Goal: Task Accomplishment & Management: Manage account settings

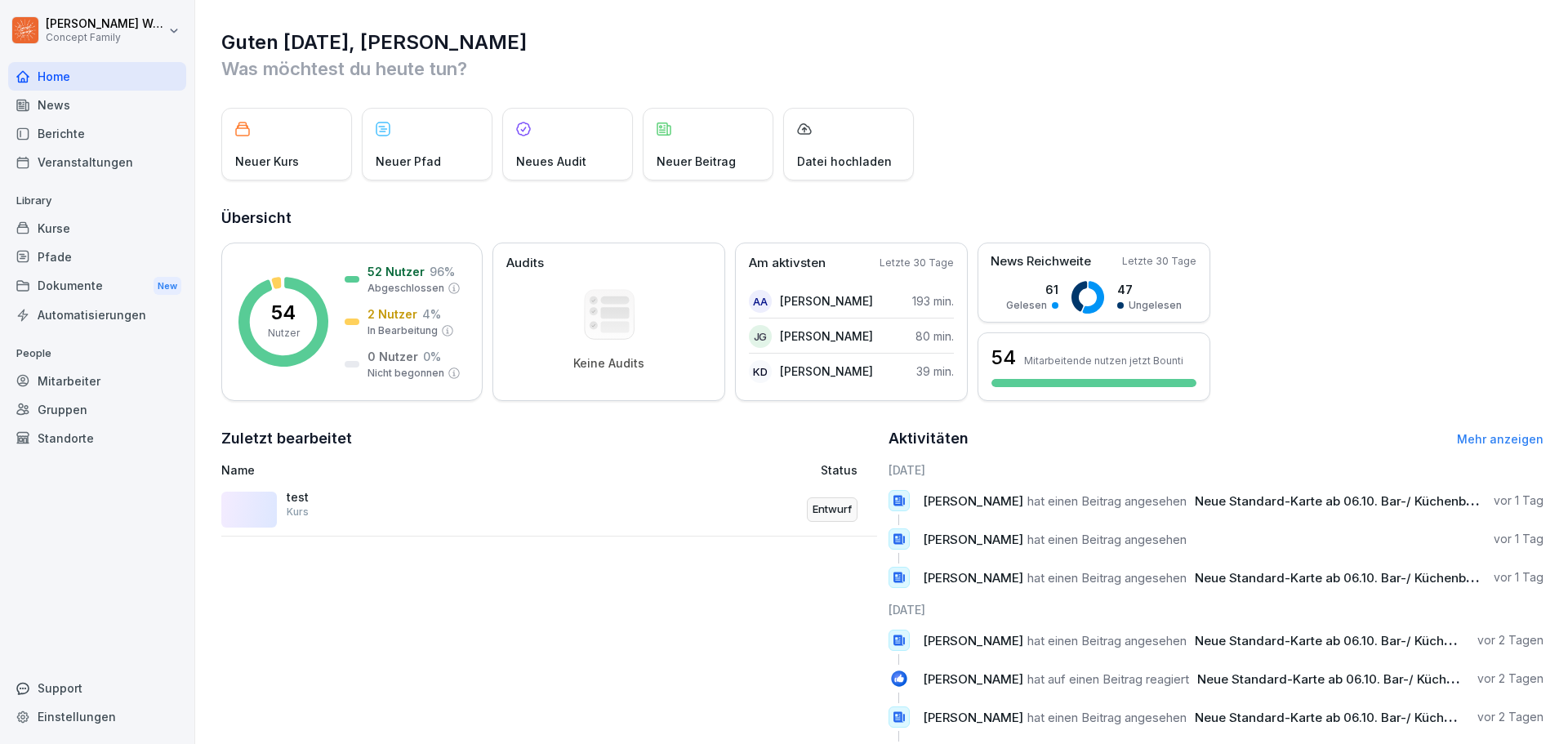
click at [104, 137] on div "Berichte" at bounding box center [97, 133] width 178 height 28
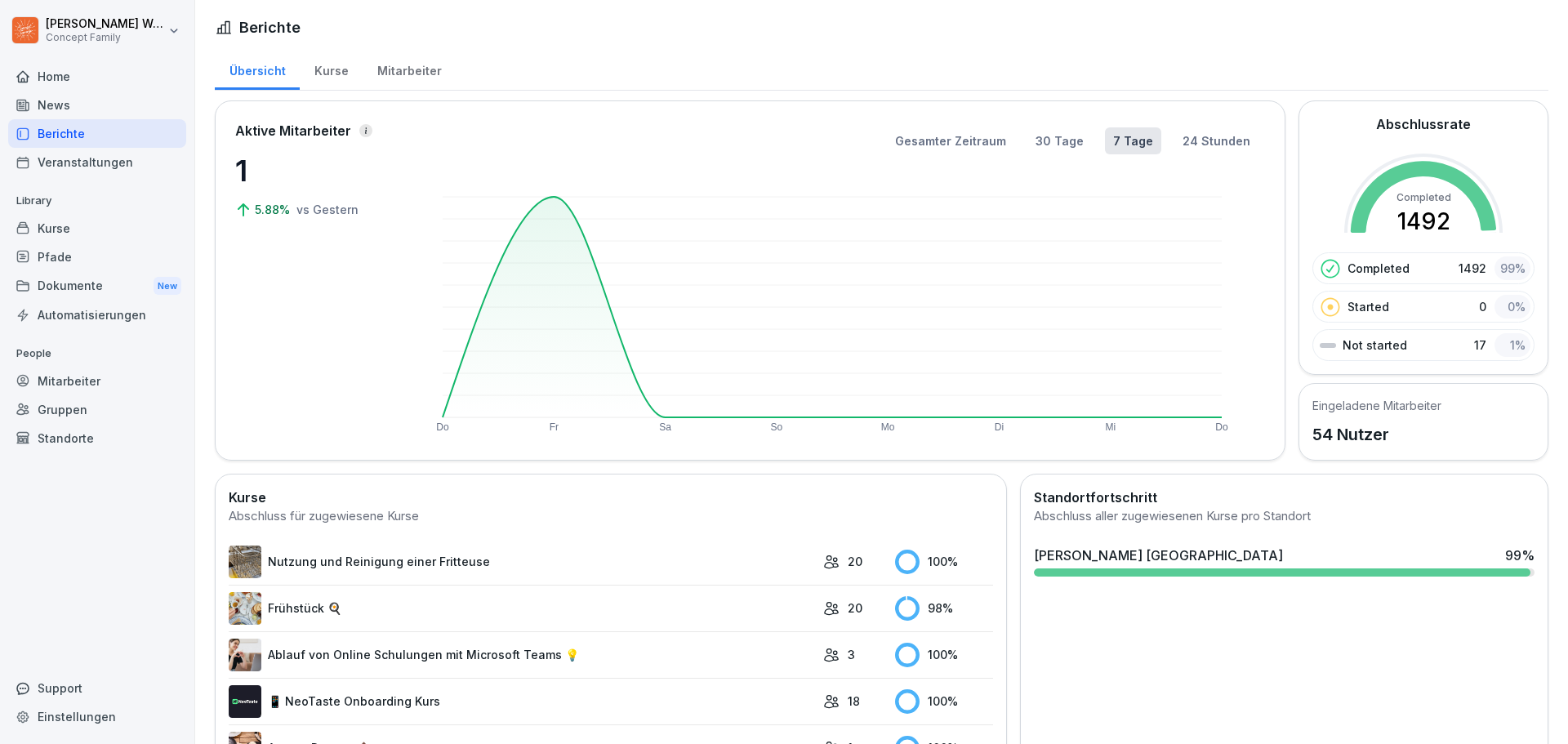
click at [407, 72] on div "Mitarbeiter" at bounding box center [409, 68] width 93 height 41
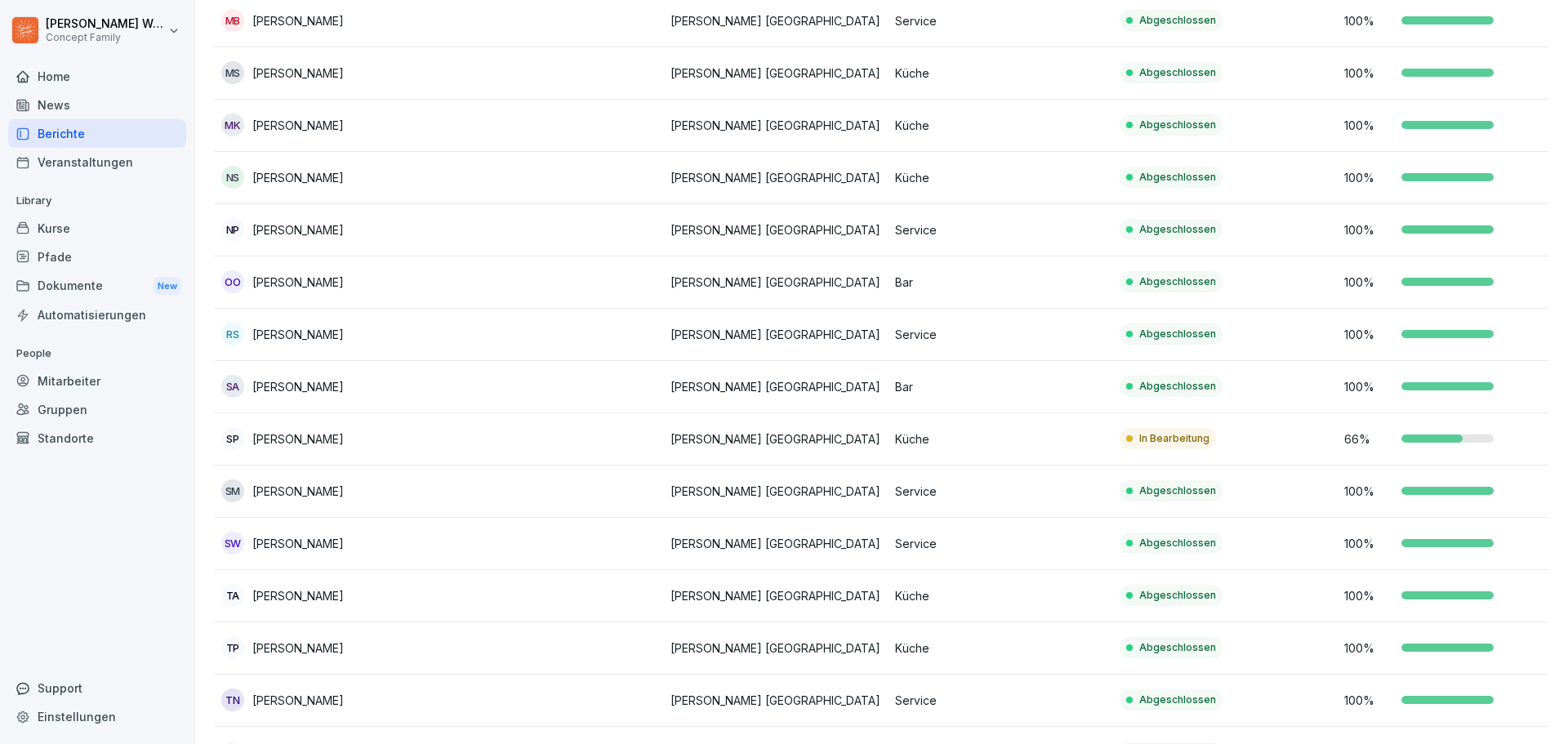
scroll to position [2299, 0]
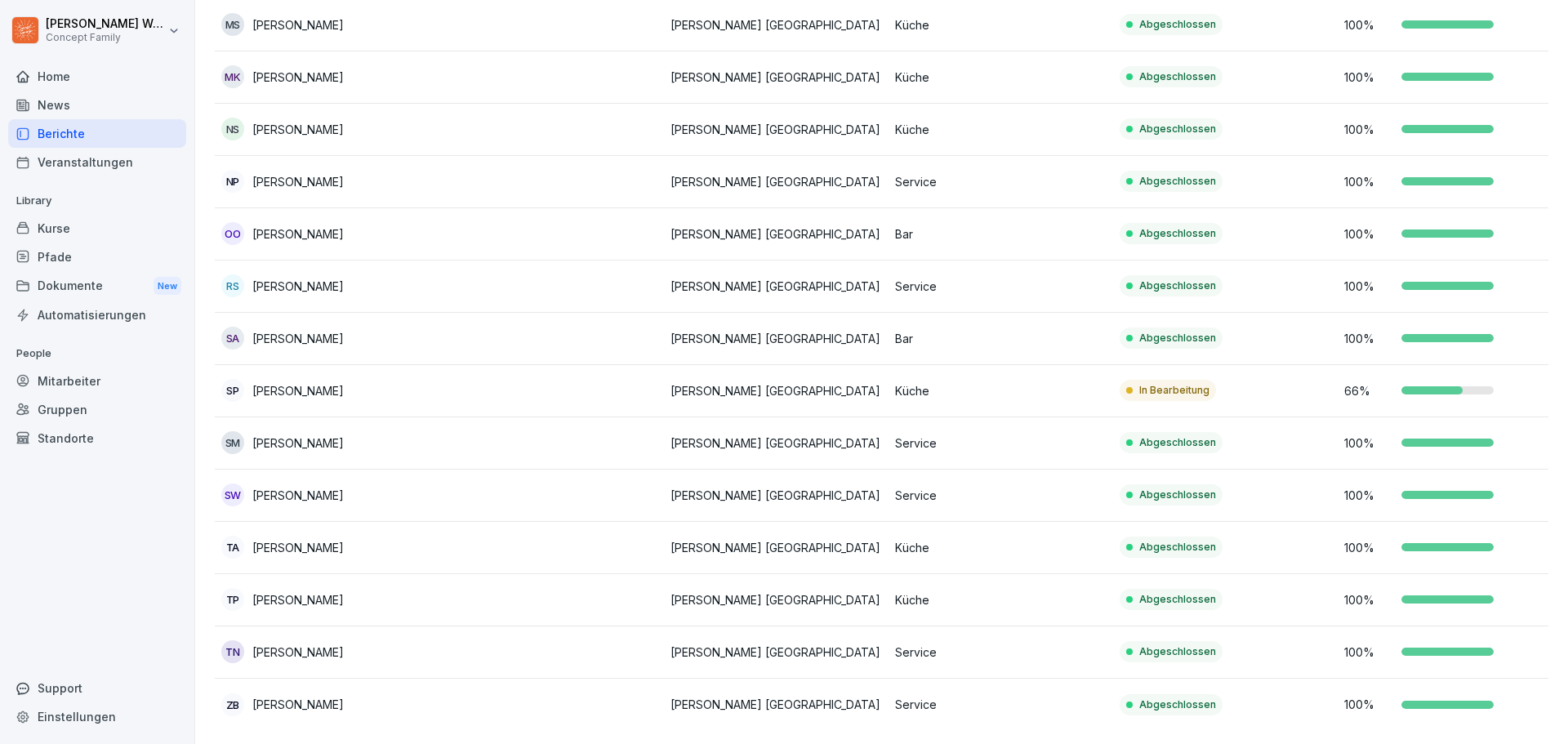
click at [1142, 383] on p "In Bearbeitung" at bounding box center [1175, 390] width 70 height 15
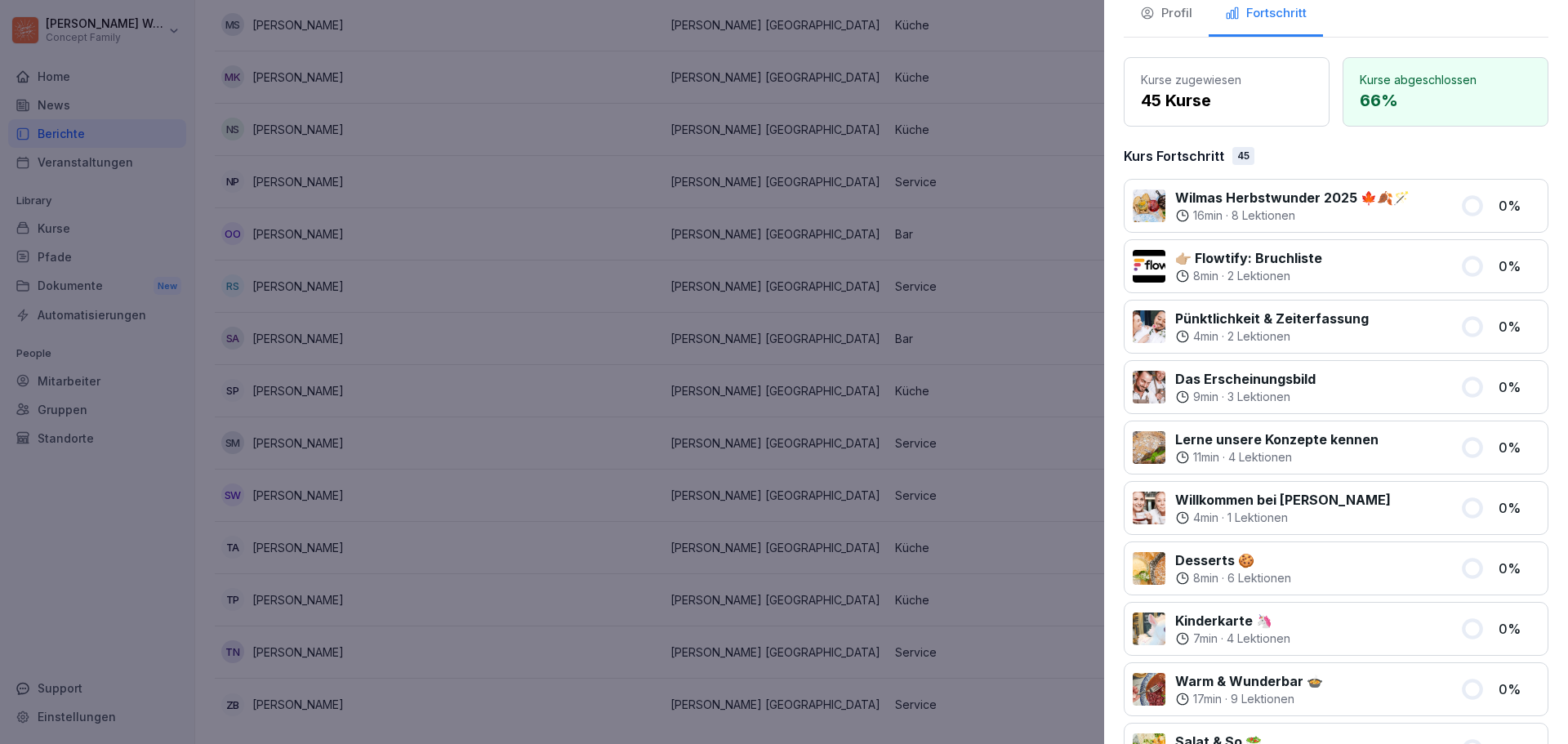
scroll to position [0, 0]
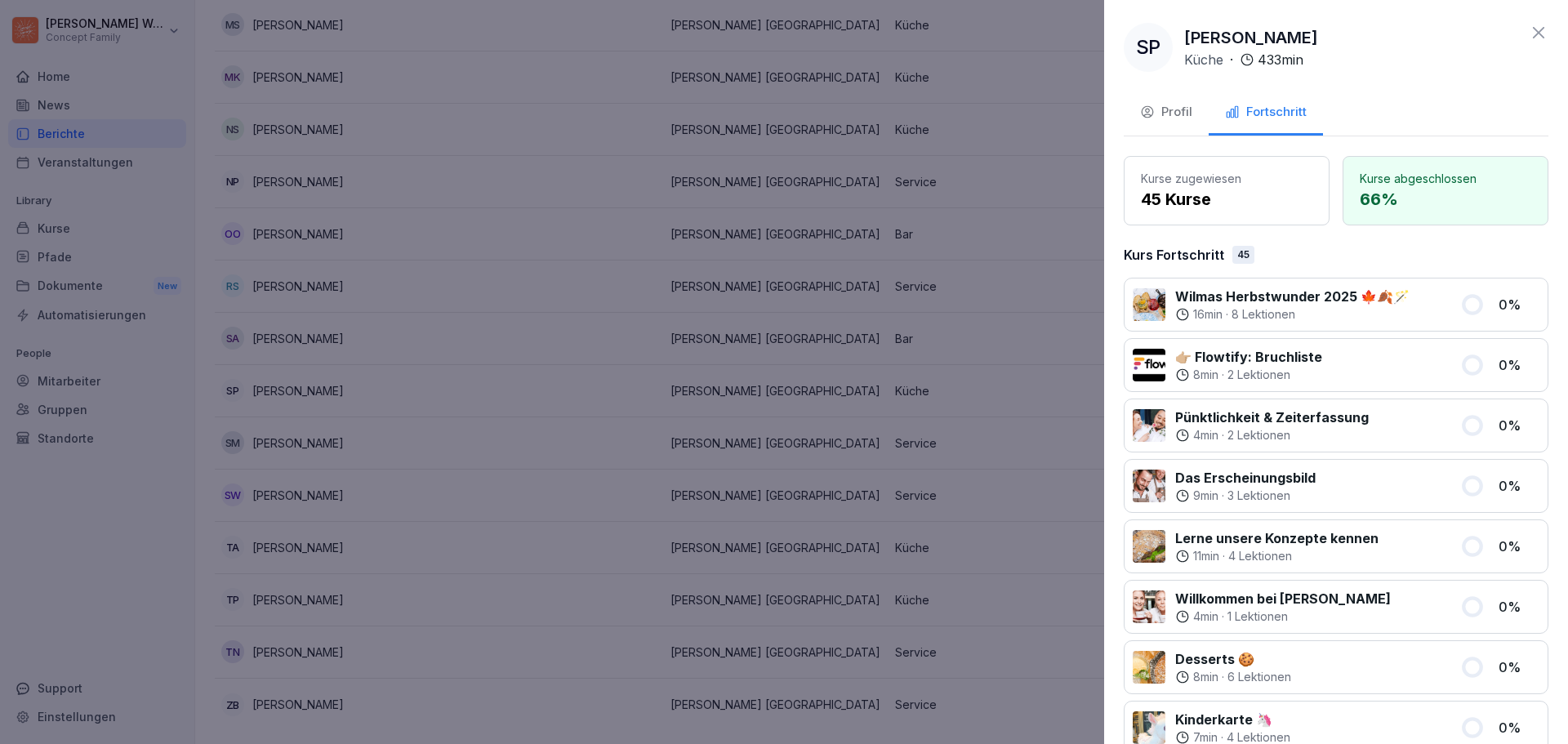
drag, startPoint x: 1529, startPoint y: 33, endPoint x: 1517, endPoint y: 45, distance: 17.0
click at [1529, 33] on icon at bounding box center [1539, 32] width 19 height 19
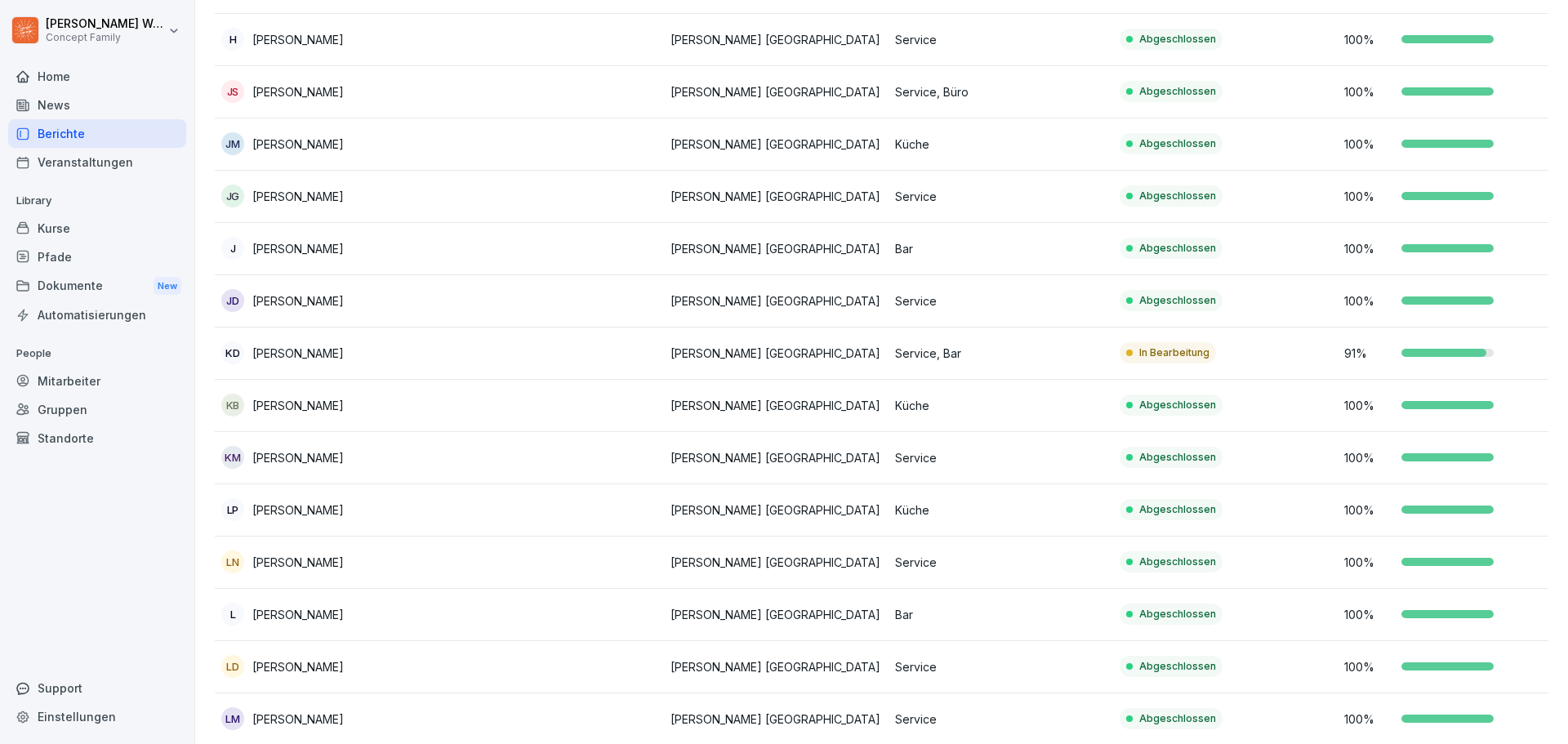
scroll to position [1222, 0]
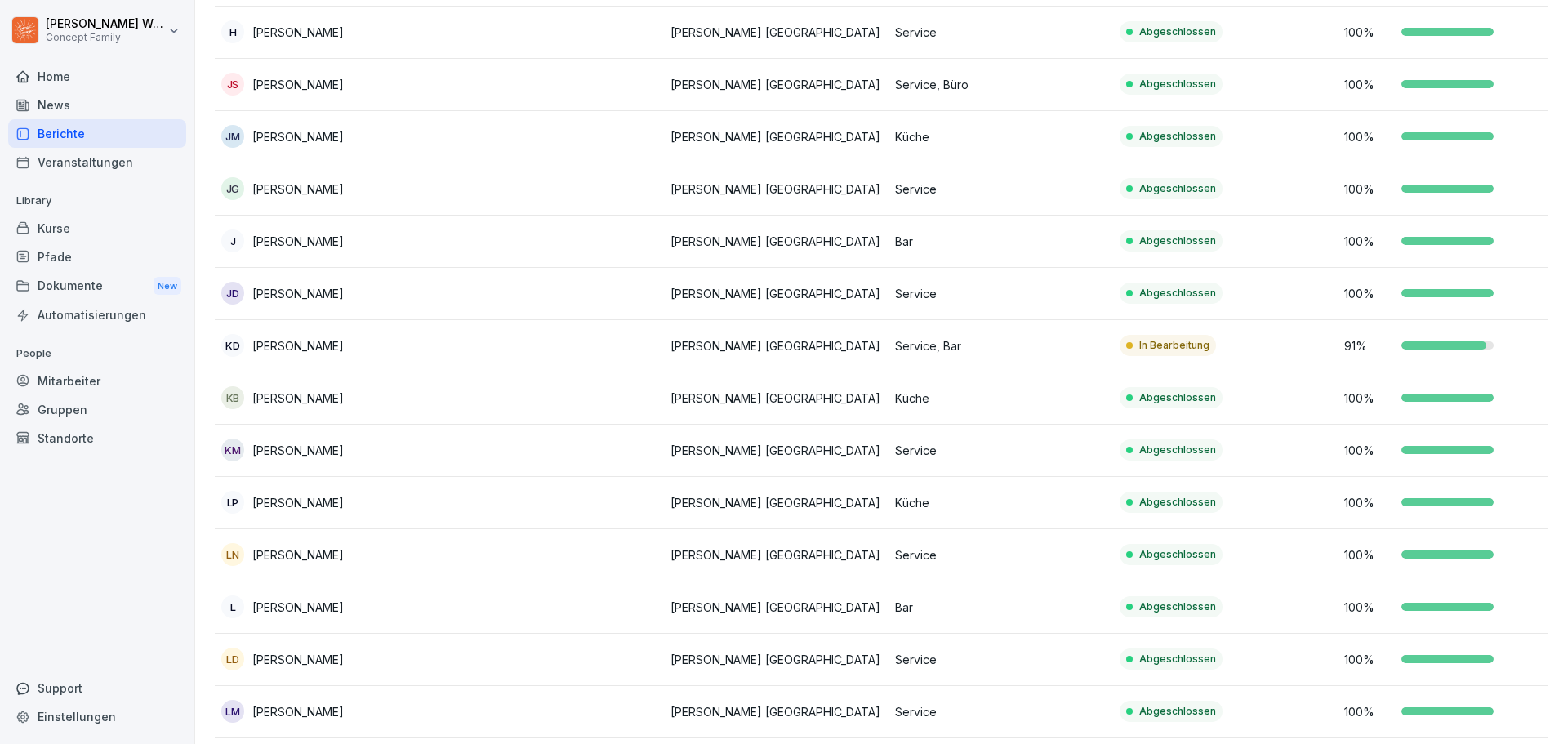
click at [936, 353] on p "Service, Bar" at bounding box center [1001, 345] width 211 height 17
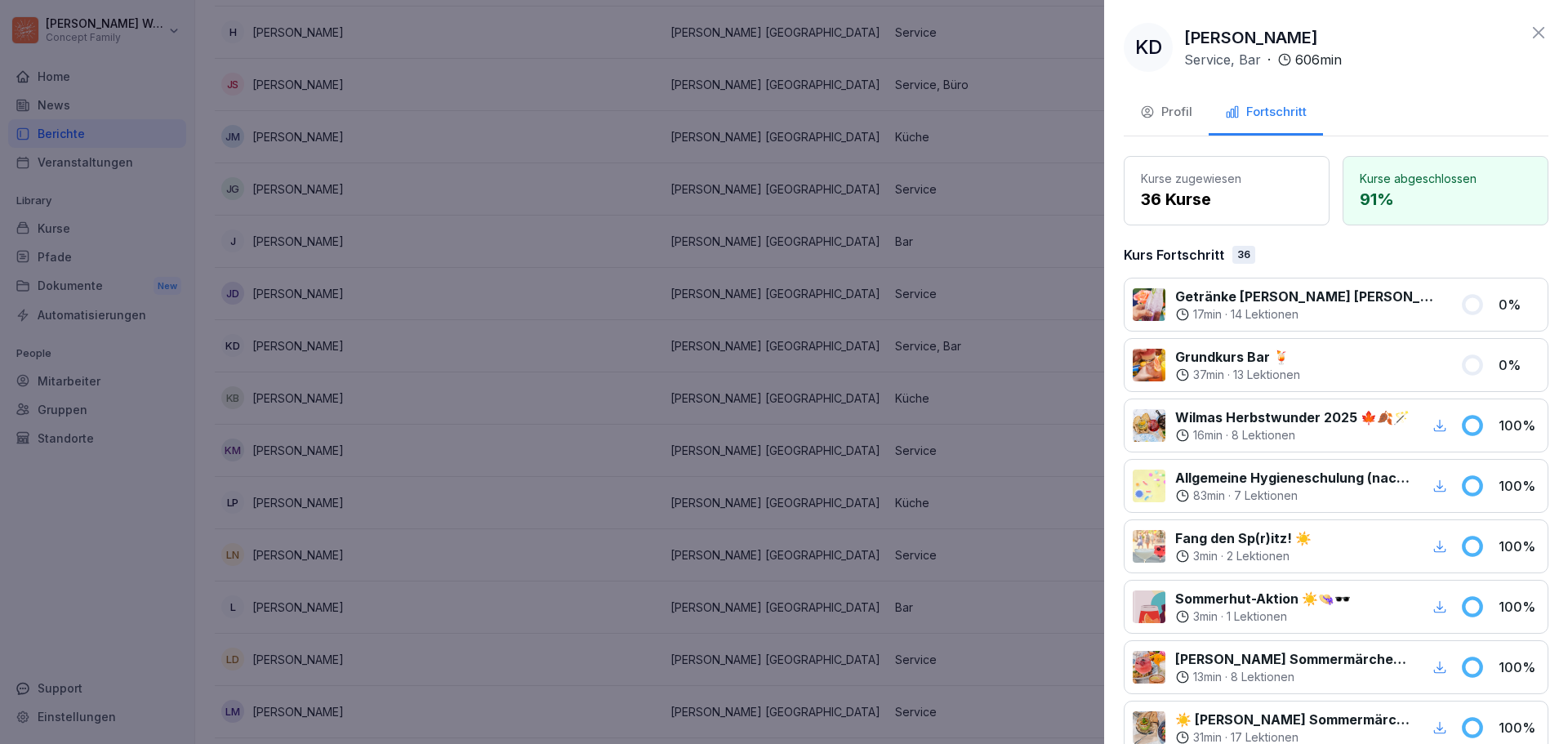
click at [1172, 107] on div "Profil" at bounding box center [1166, 112] width 52 height 18
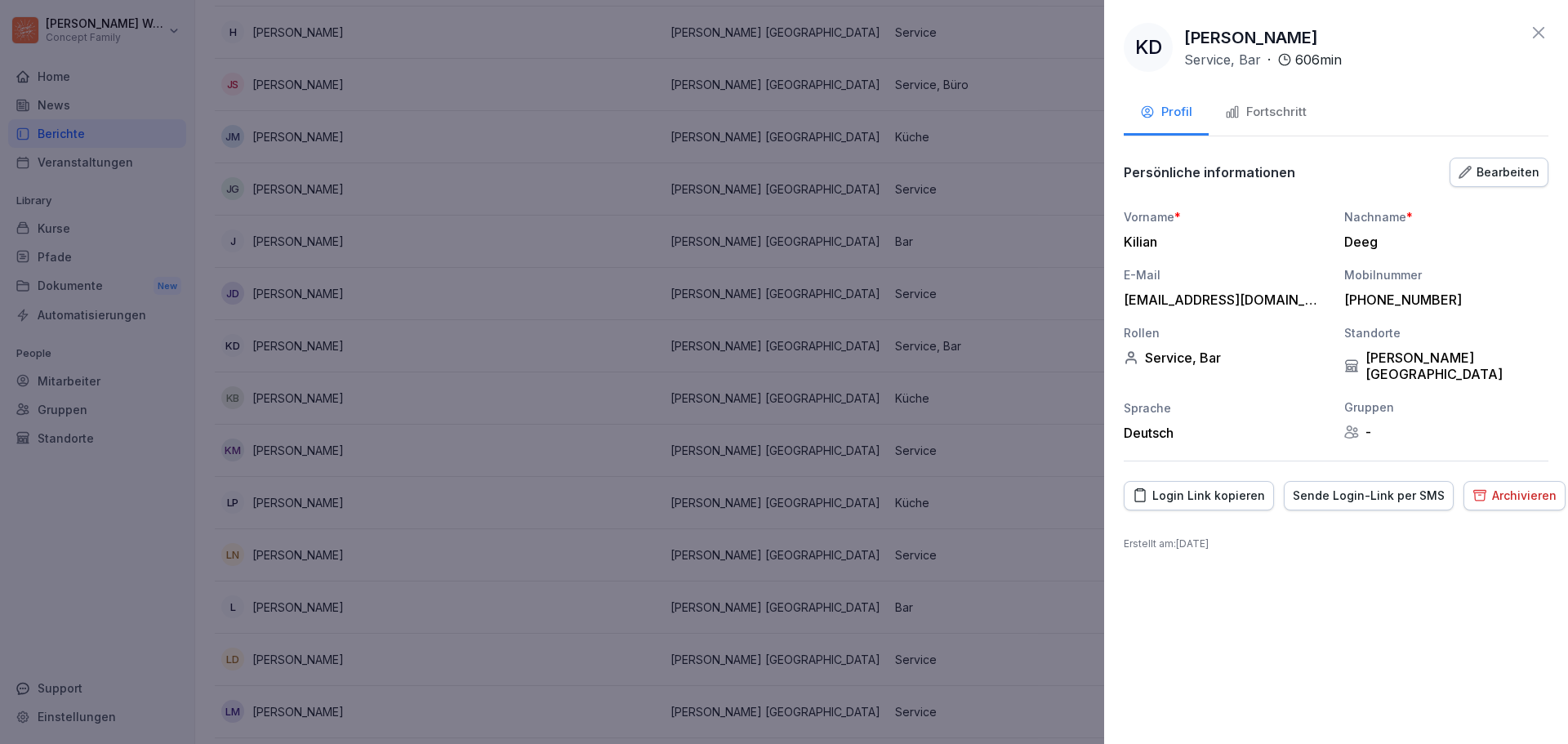
click at [1272, 110] on div "Fortschritt" at bounding box center [1266, 112] width 82 height 18
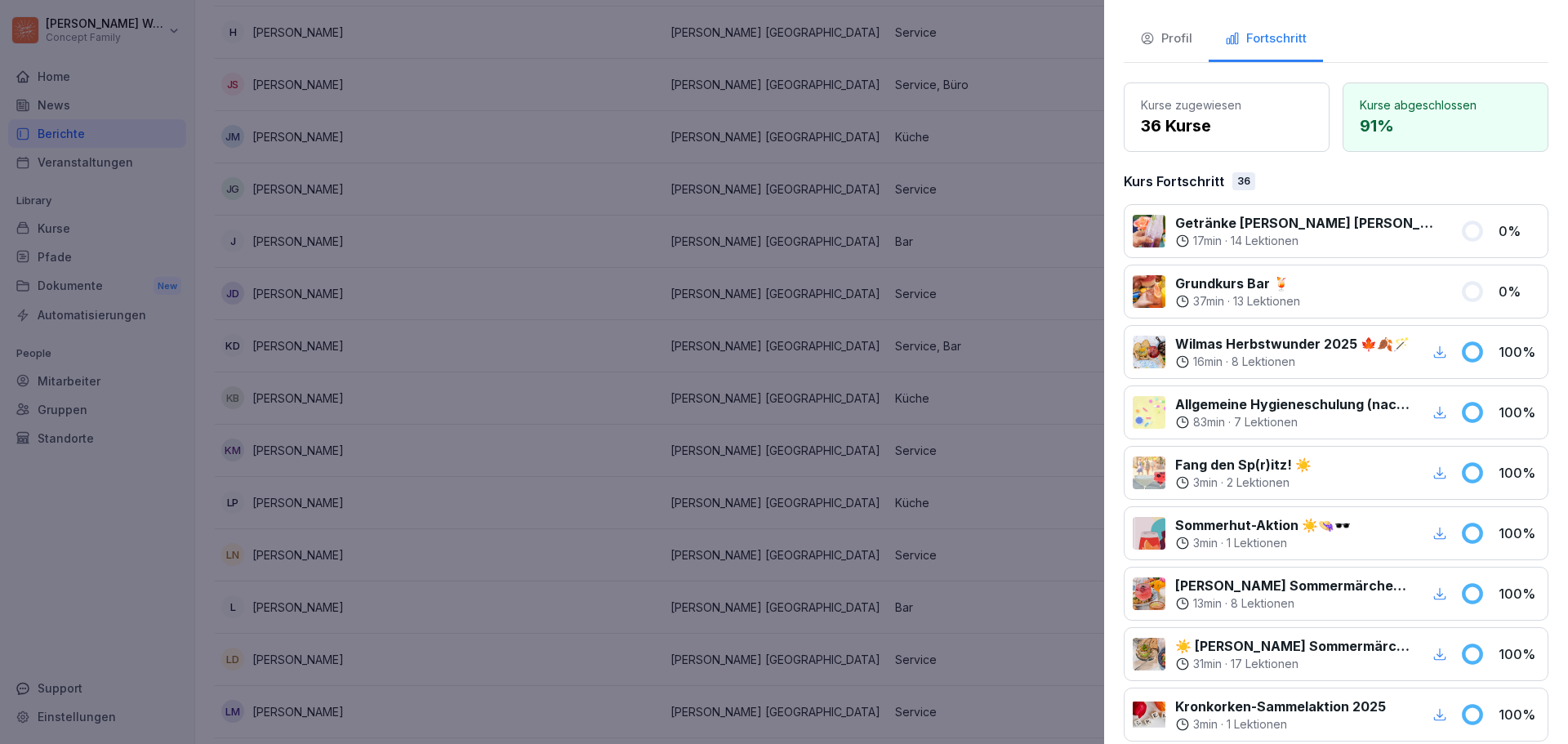
scroll to position [0, 0]
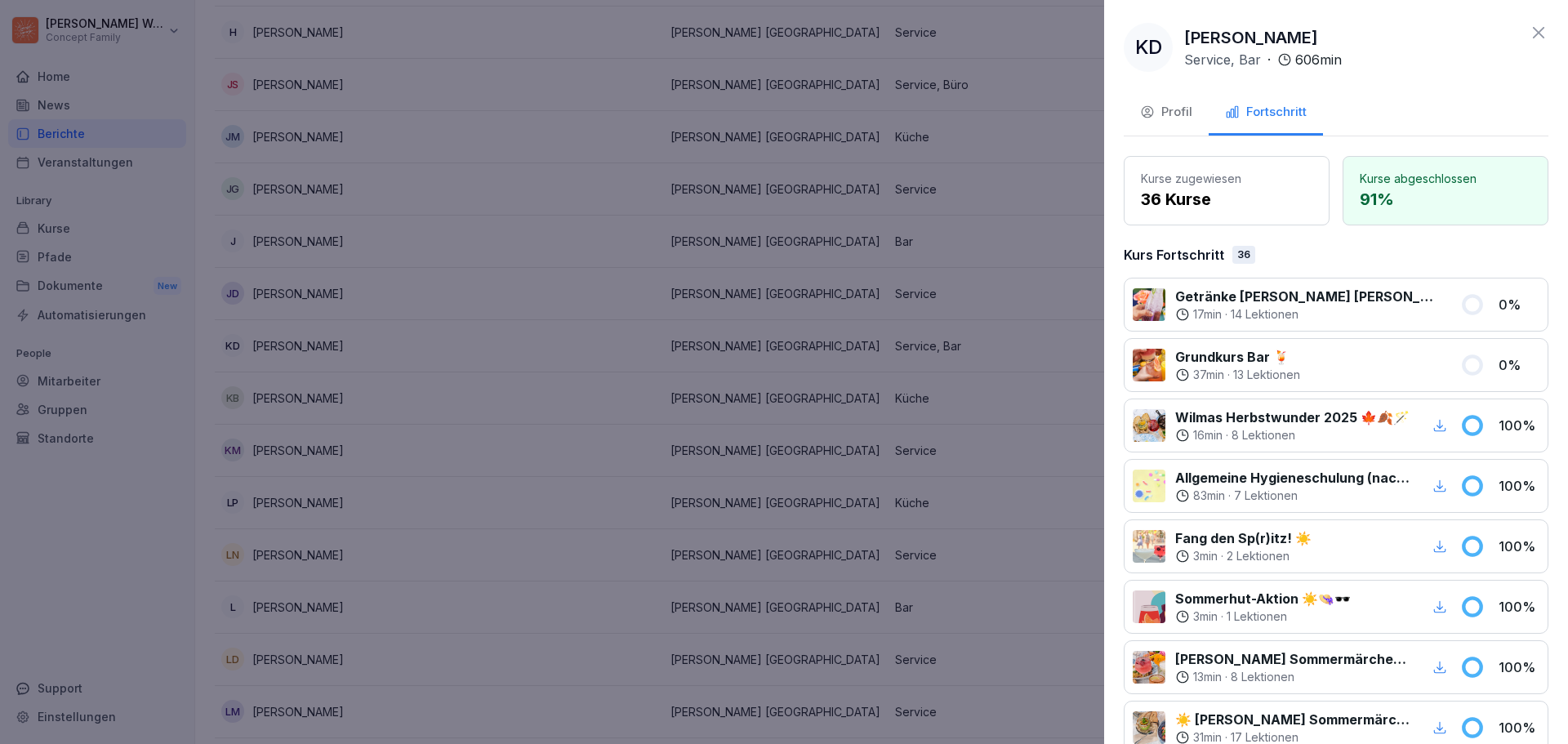
click at [1529, 26] on icon at bounding box center [1539, 32] width 19 height 19
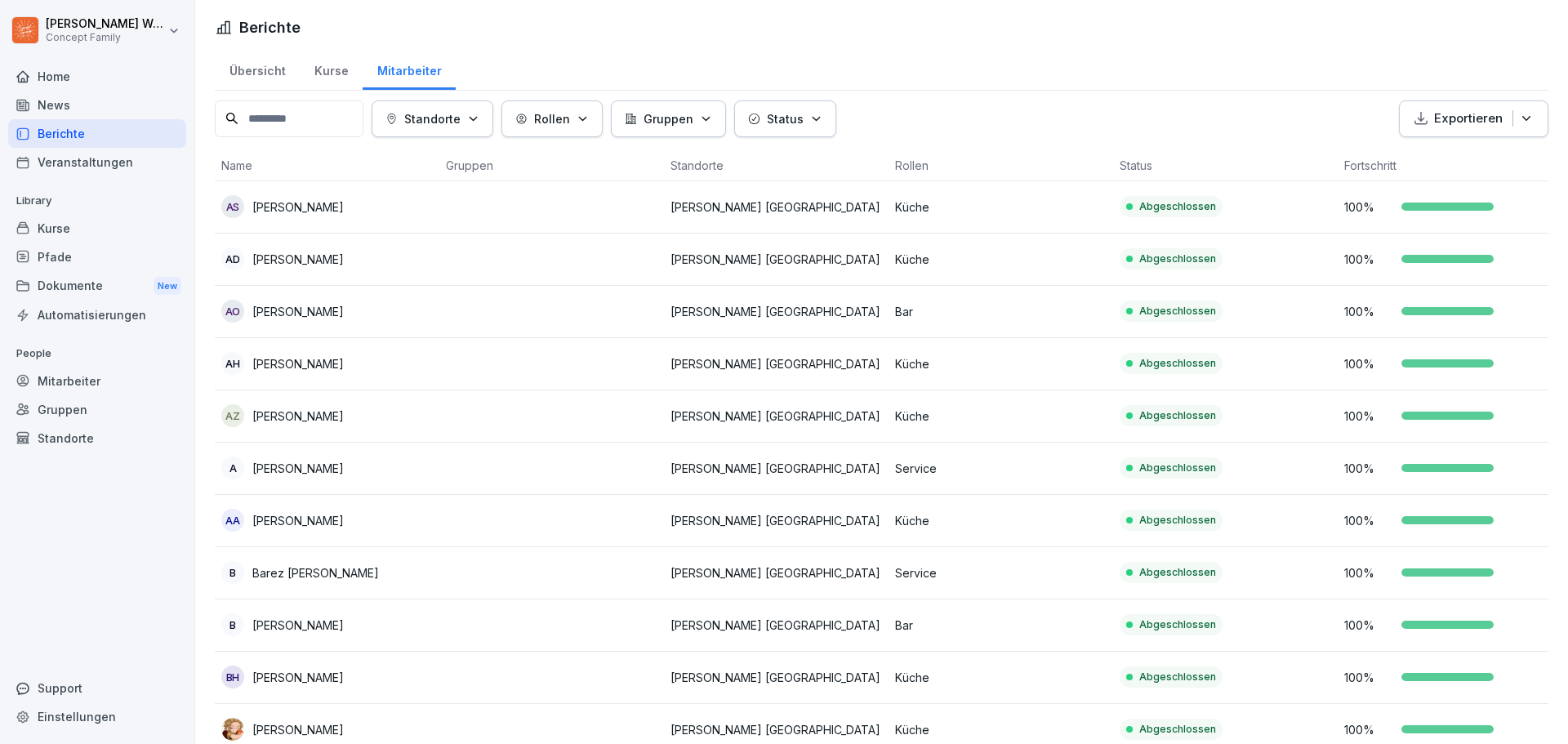
click at [330, 69] on div "Kurse" at bounding box center [331, 68] width 62 height 41
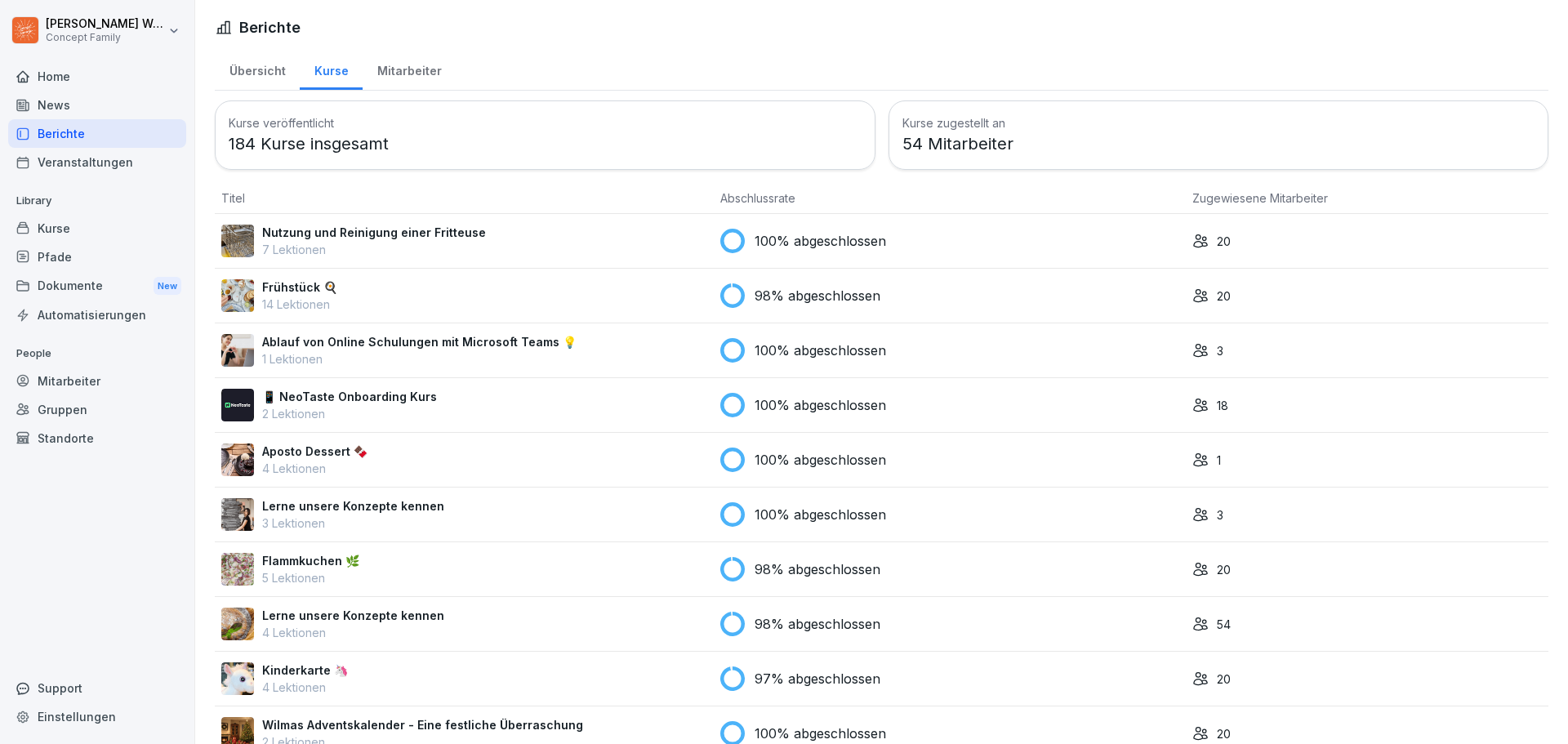
click at [268, 73] on div "Übersicht" at bounding box center [257, 68] width 85 height 41
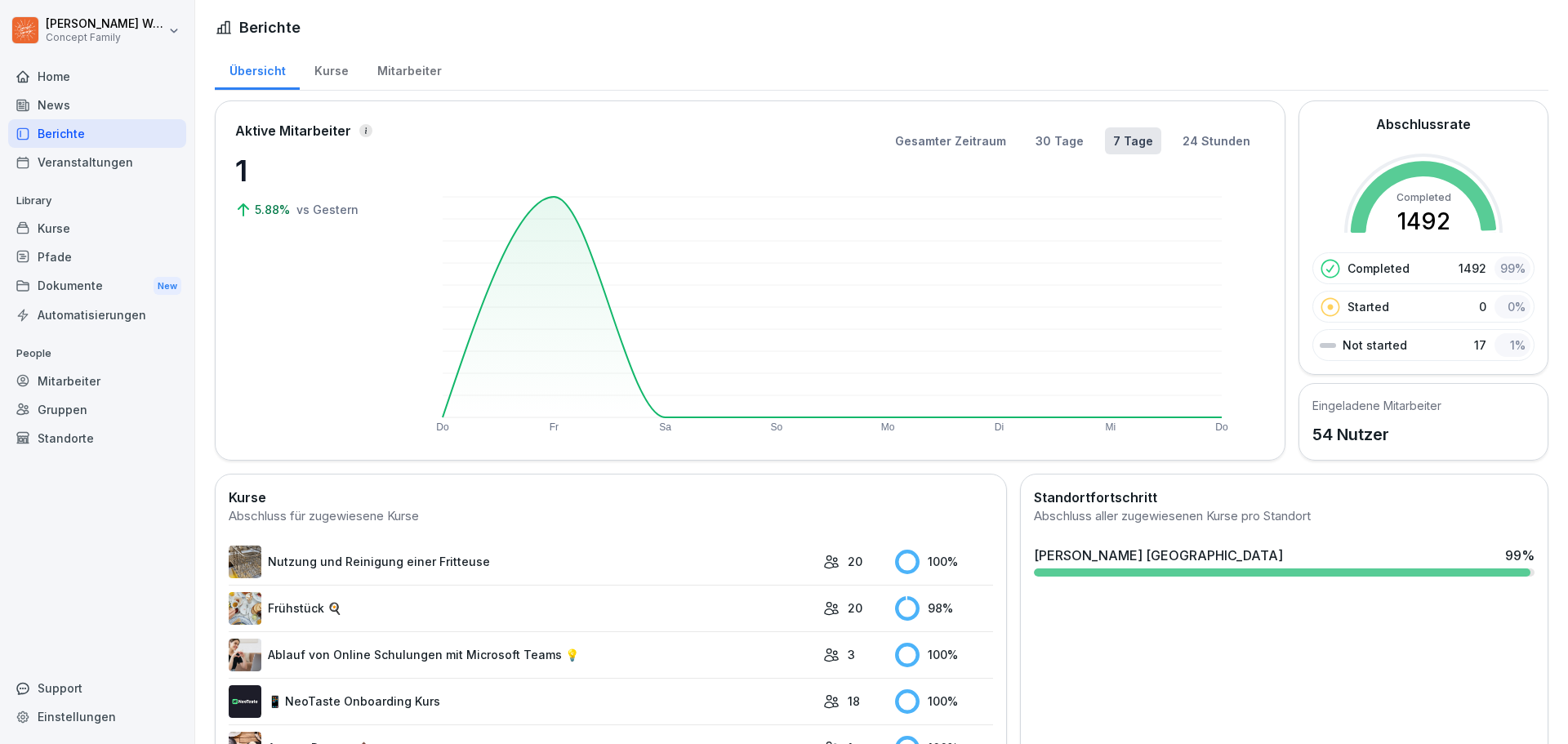
click at [390, 69] on div "Mitarbeiter" at bounding box center [409, 68] width 93 height 41
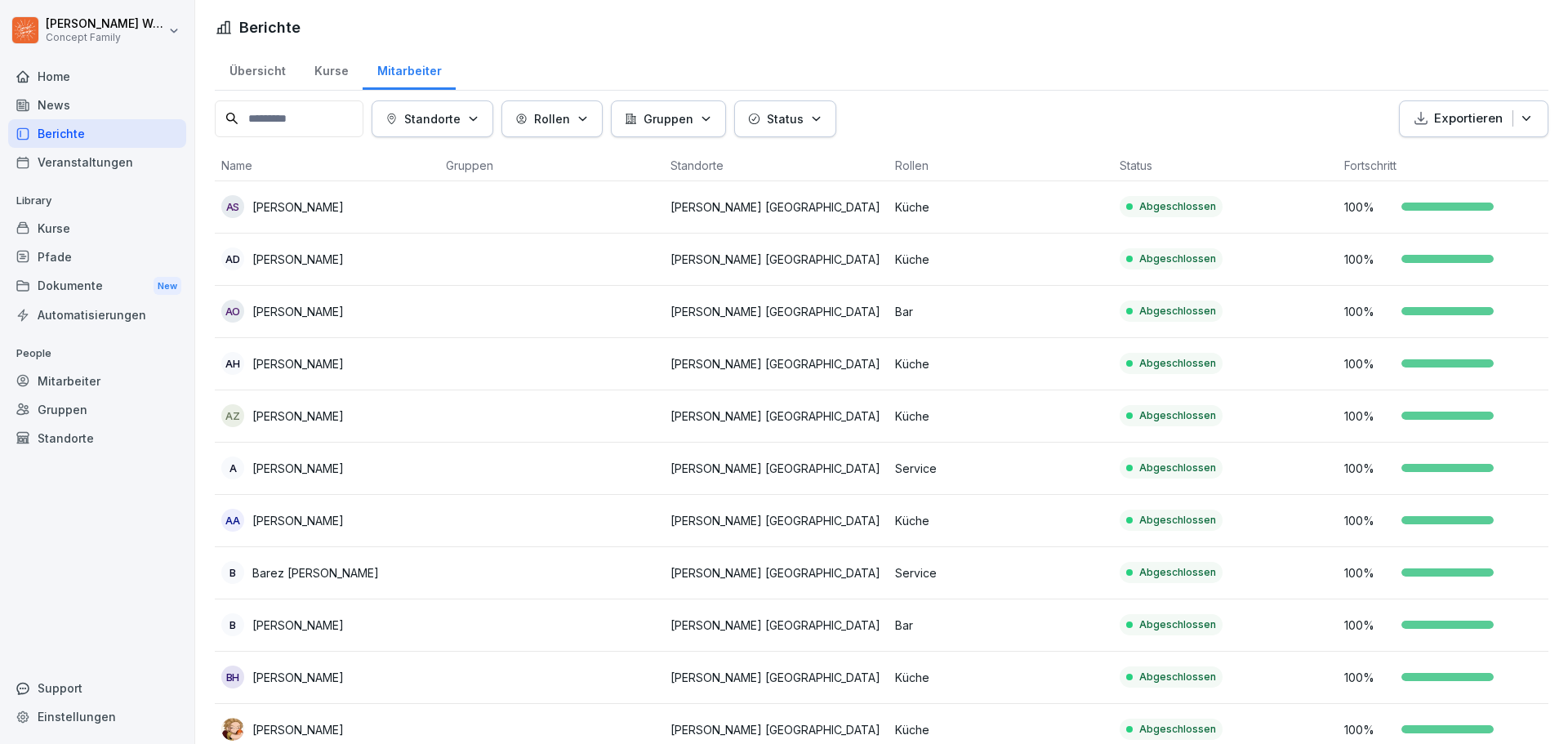
click at [315, 121] on input at bounding box center [290, 118] width 149 height 37
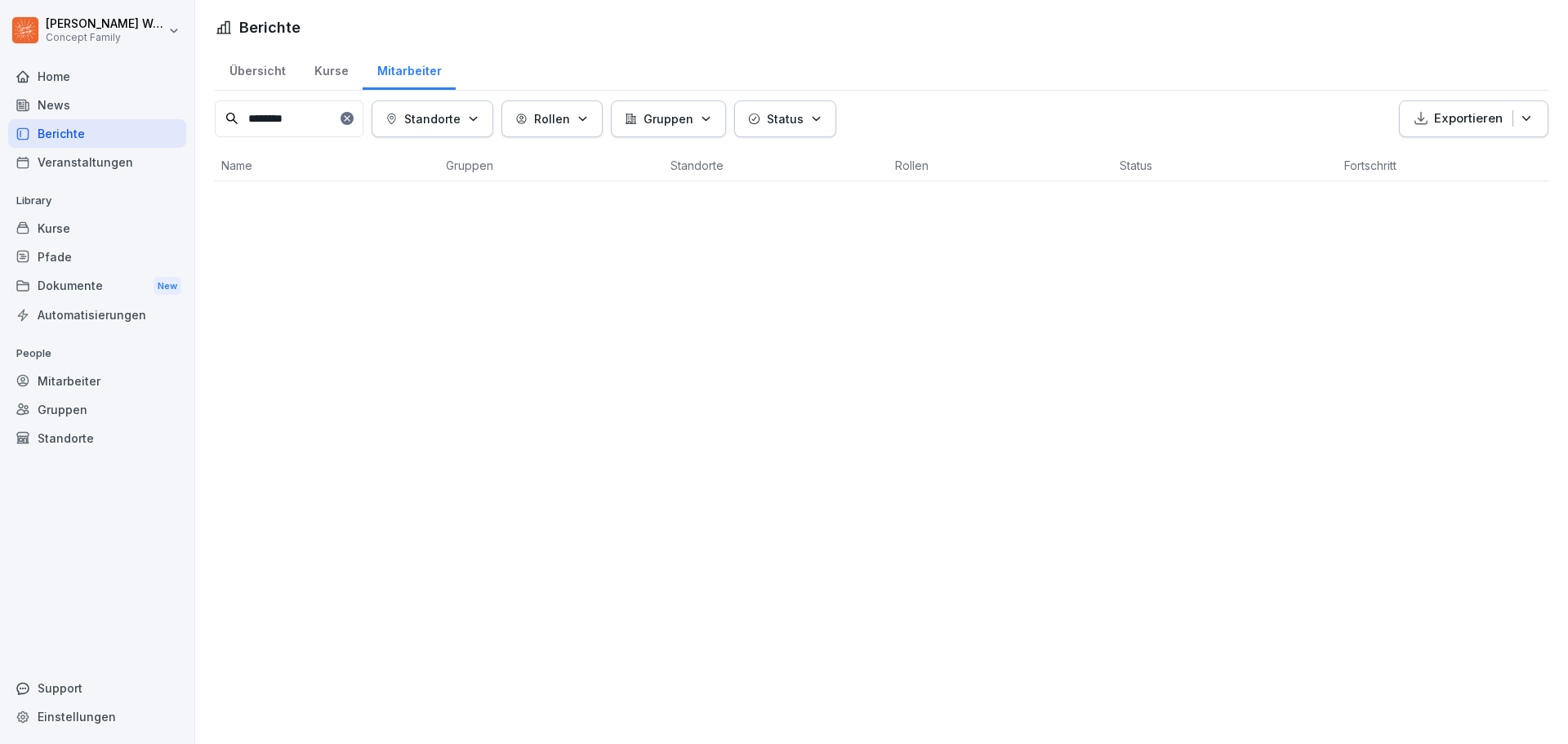
type input "********"
click at [264, 67] on div "Übersicht" at bounding box center [257, 68] width 85 height 41
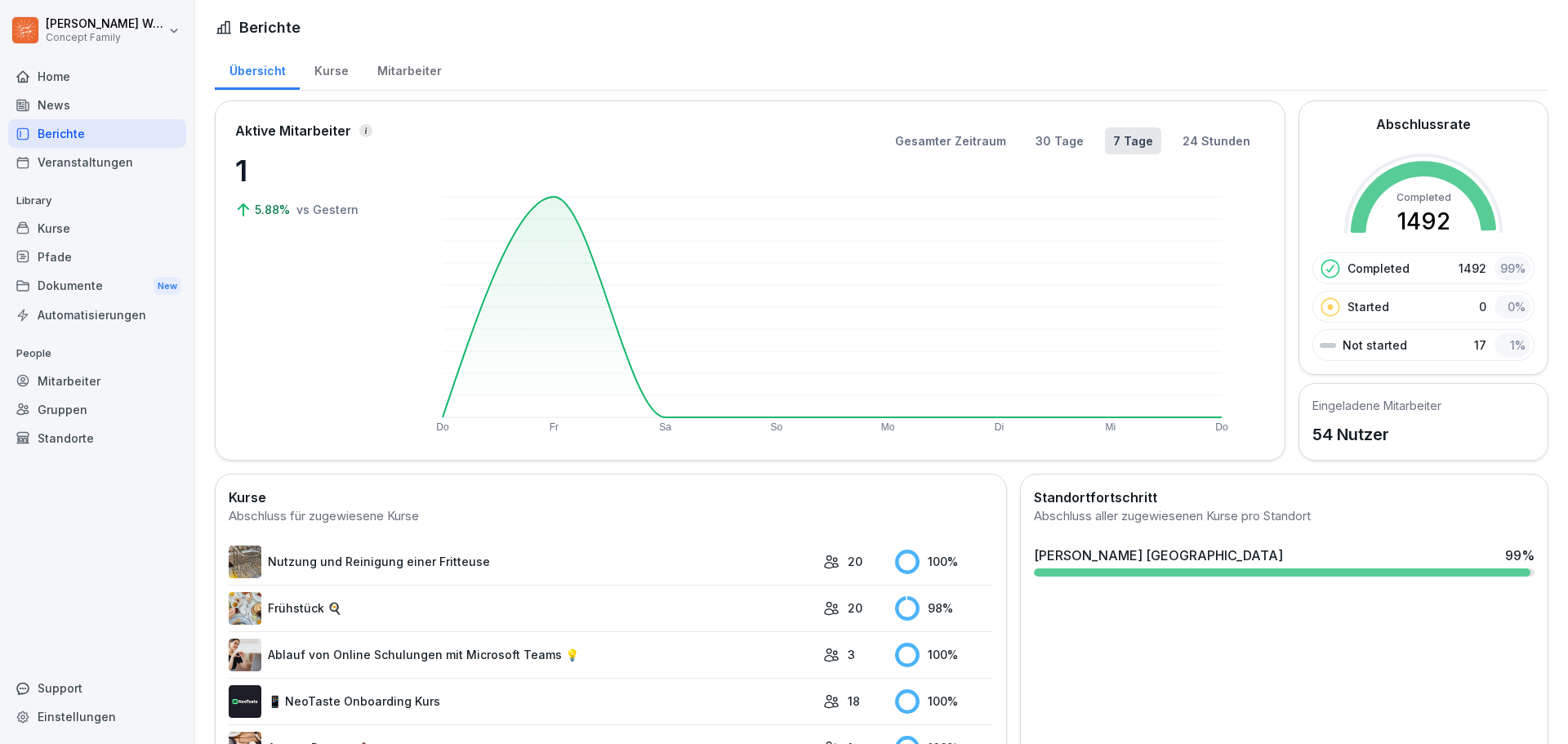
click at [106, 390] on div "Mitarbeiter" at bounding box center [97, 380] width 178 height 28
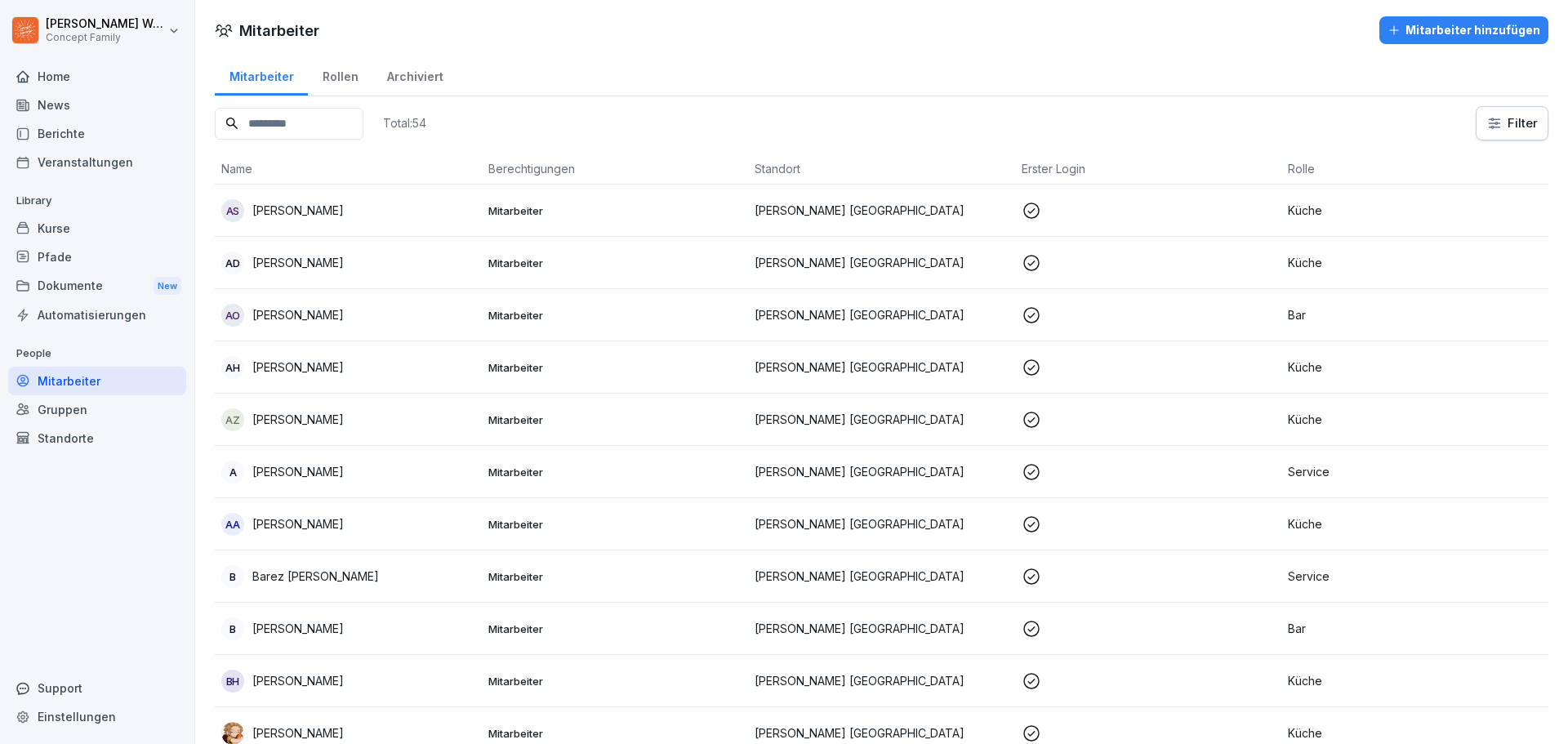
click at [321, 127] on input at bounding box center [290, 123] width 149 height 32
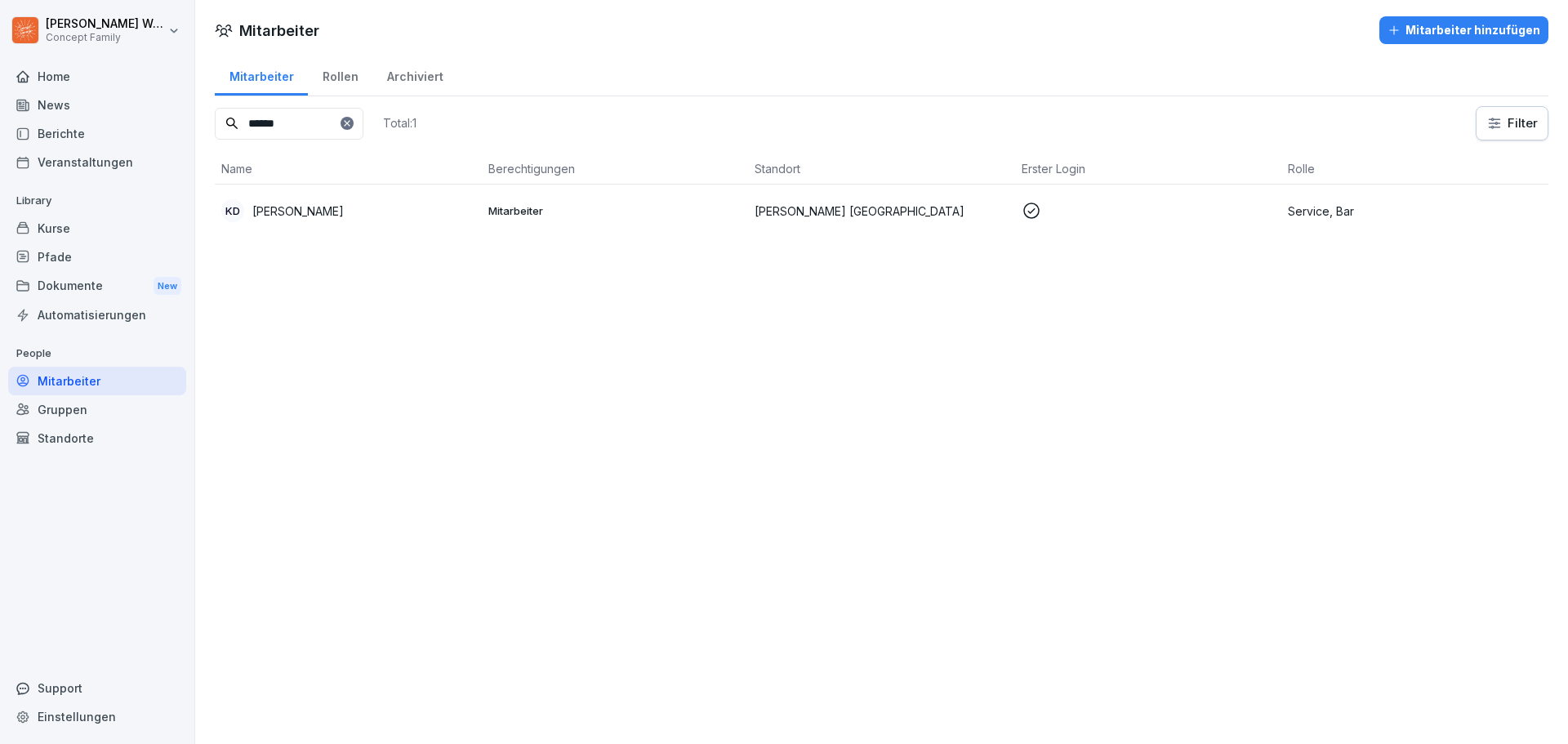
type input "******"
click at [293, 214] on p "[PERSON_NAME]" at bounding box center [299, 210] width 92 height 17
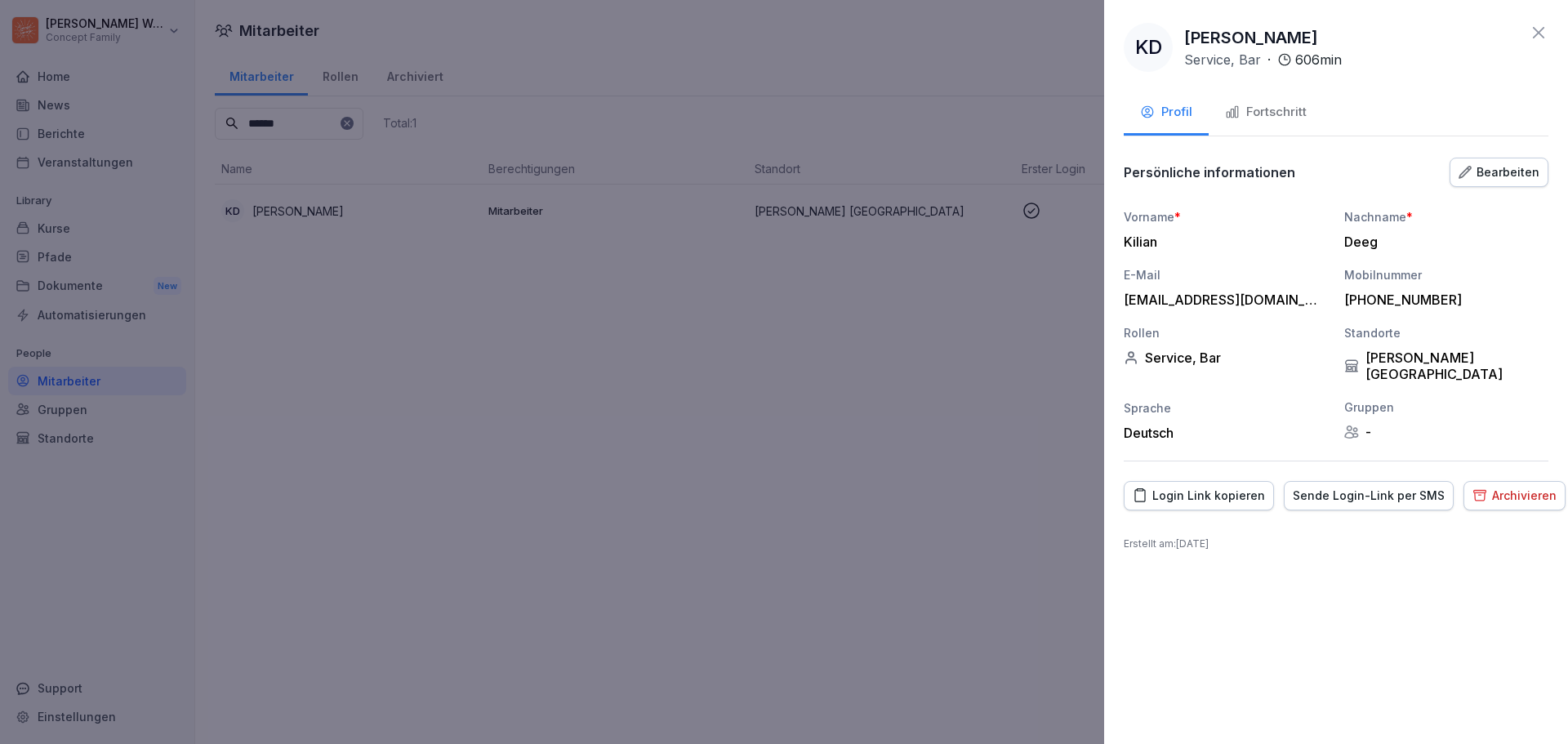
click at [1521, 175] on div "Bearbeiten" at bounding box center [1499, 173] width 81 height 18
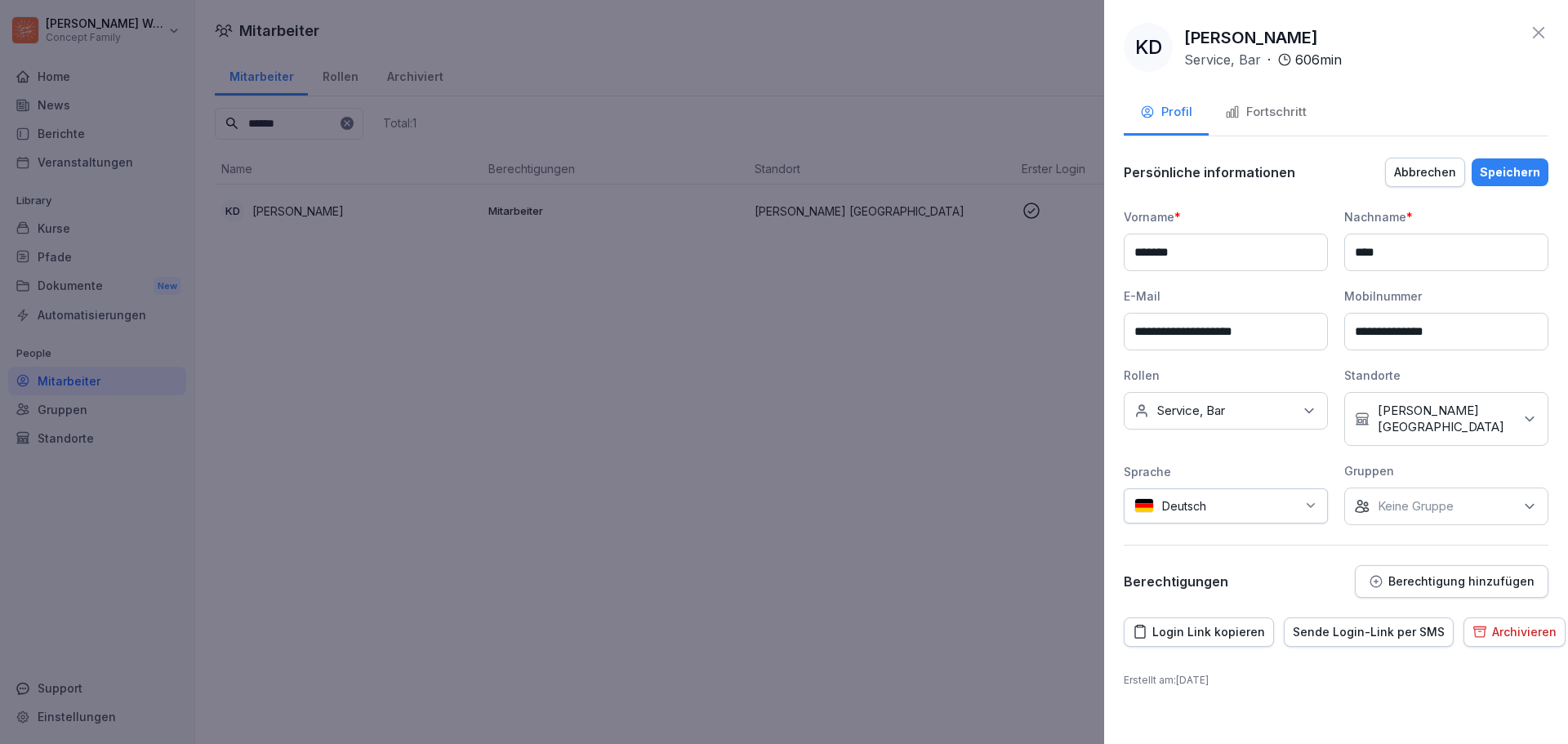
click at [1312, 411] on icon at bounding box center [1309, 410] width 8 height 4
click at [1147, 480] on button "Service" at bounding box center [1142, 480] width 15 height 15
click at [1522, 172] on div "Speichern" at bounding box center [1510, 173] width 61 height 18
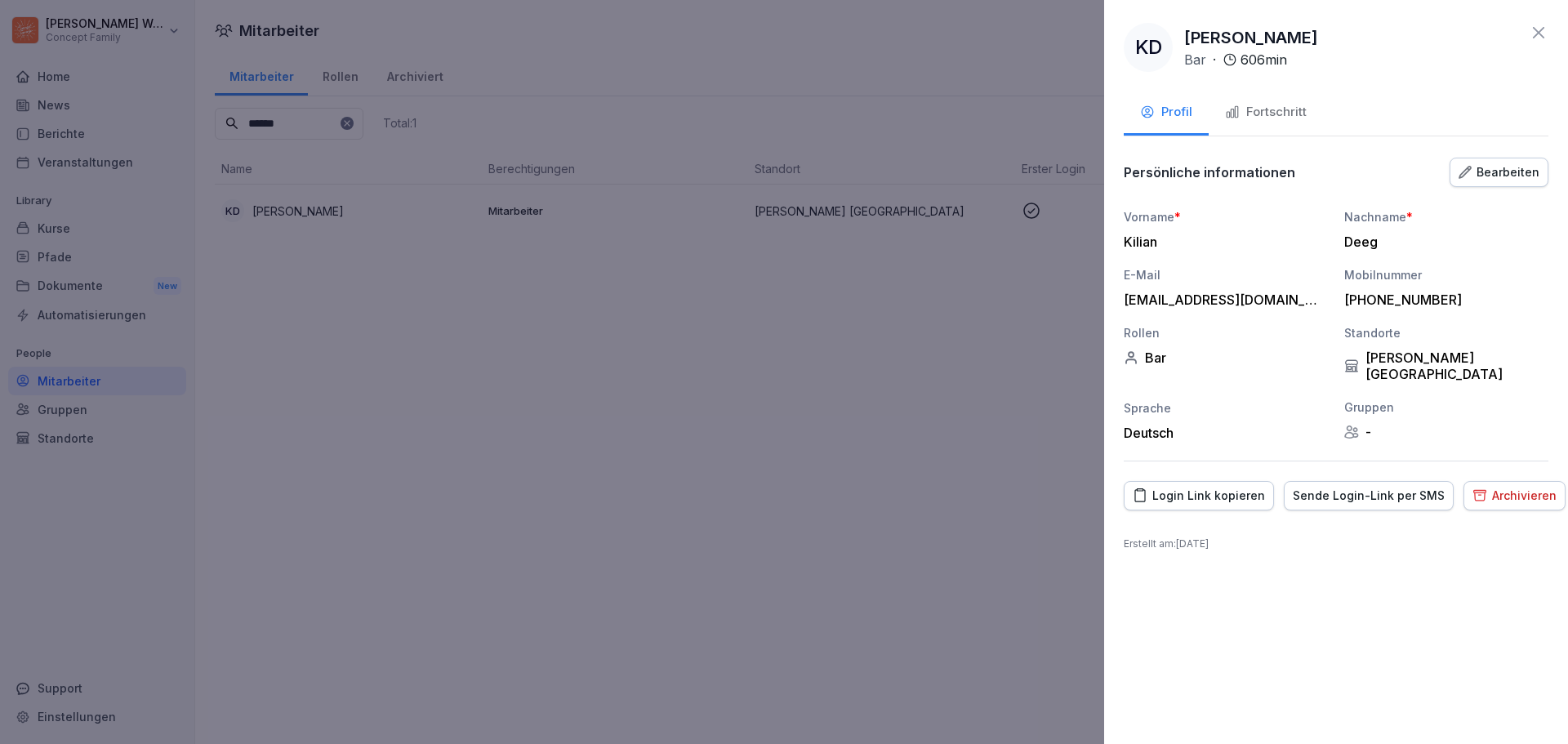
click at [1545, 32] on icon at bounding box center [1539, 32] width 19 height 19
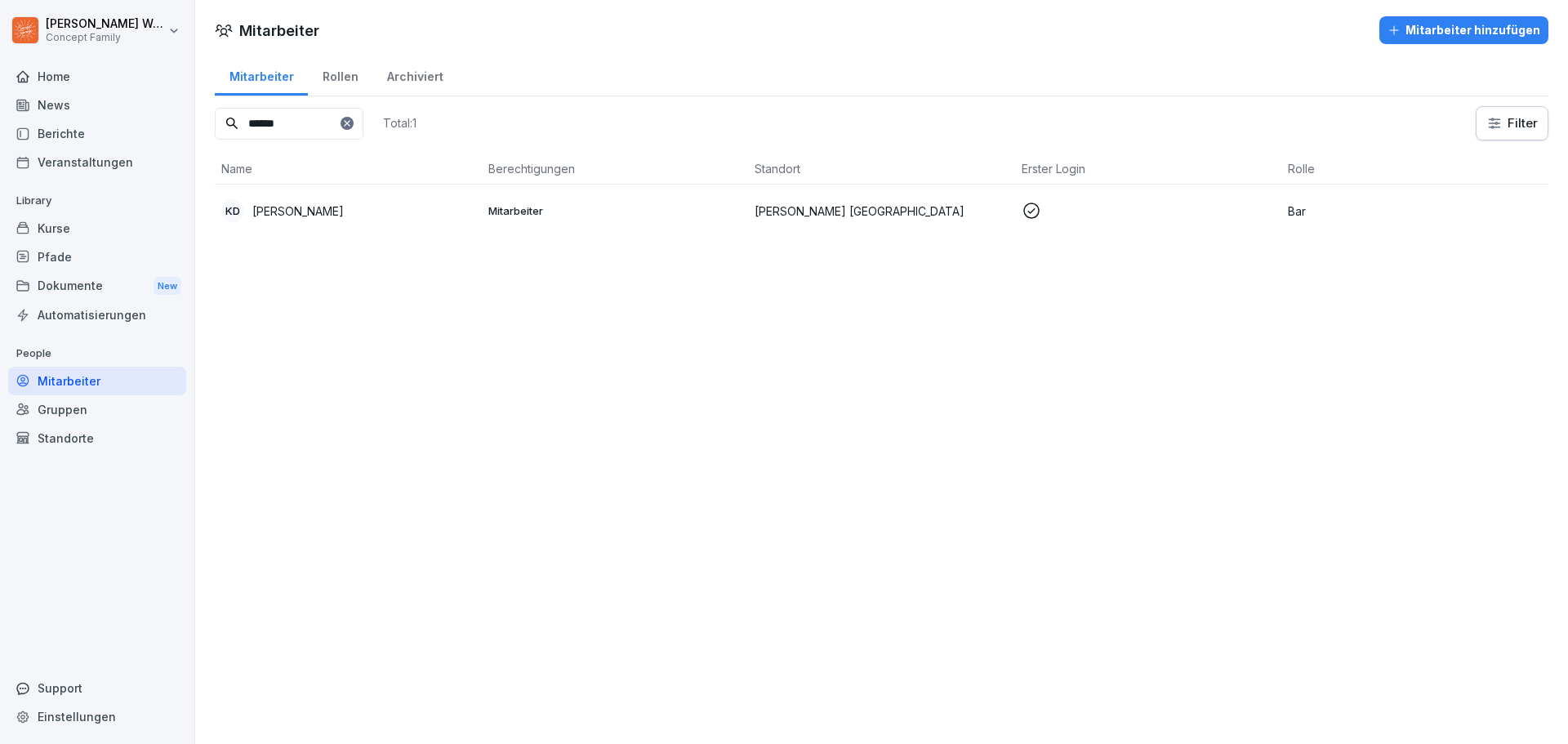
click at [67, 382] on div "Mitarbeiter" at bounding box center [97, 380] width 178 height 28
click at [74, 378] on div "Mitarbeiter" at bounding box center [97, 380] width 178 height 28
click at [65, 136] on div "Berichte" at bounding box center [97, 133] width 178 height 28
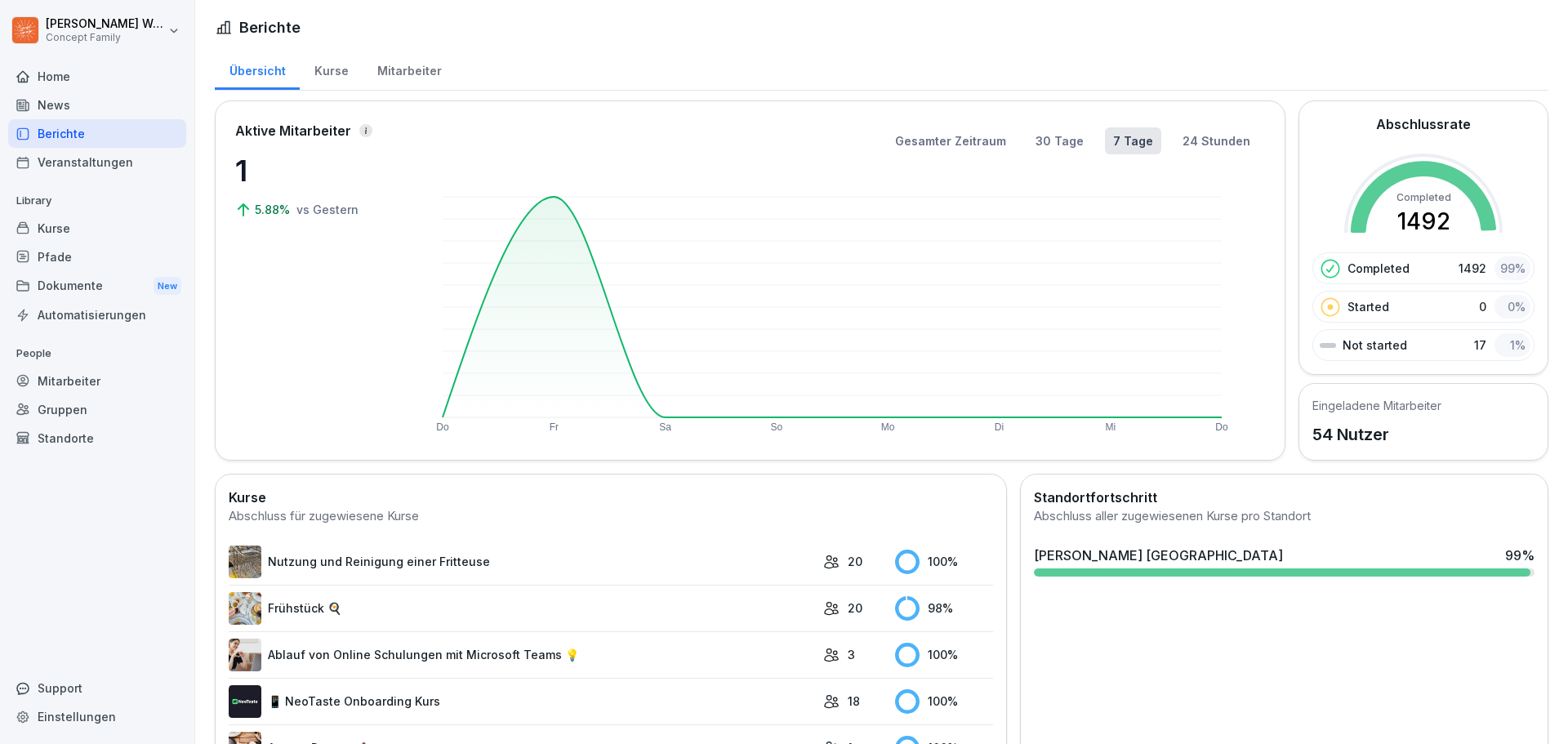
click at [105, 33] on html "[PERSON_NAME] Concept Family Home News Berichte Veranstaltungen Library Kurse P…" at bounding box center [784, 372] width 1568 height 744
click at [99, 106] on div "Abmelden" at bounding box center [105, 103] width 162 height 30
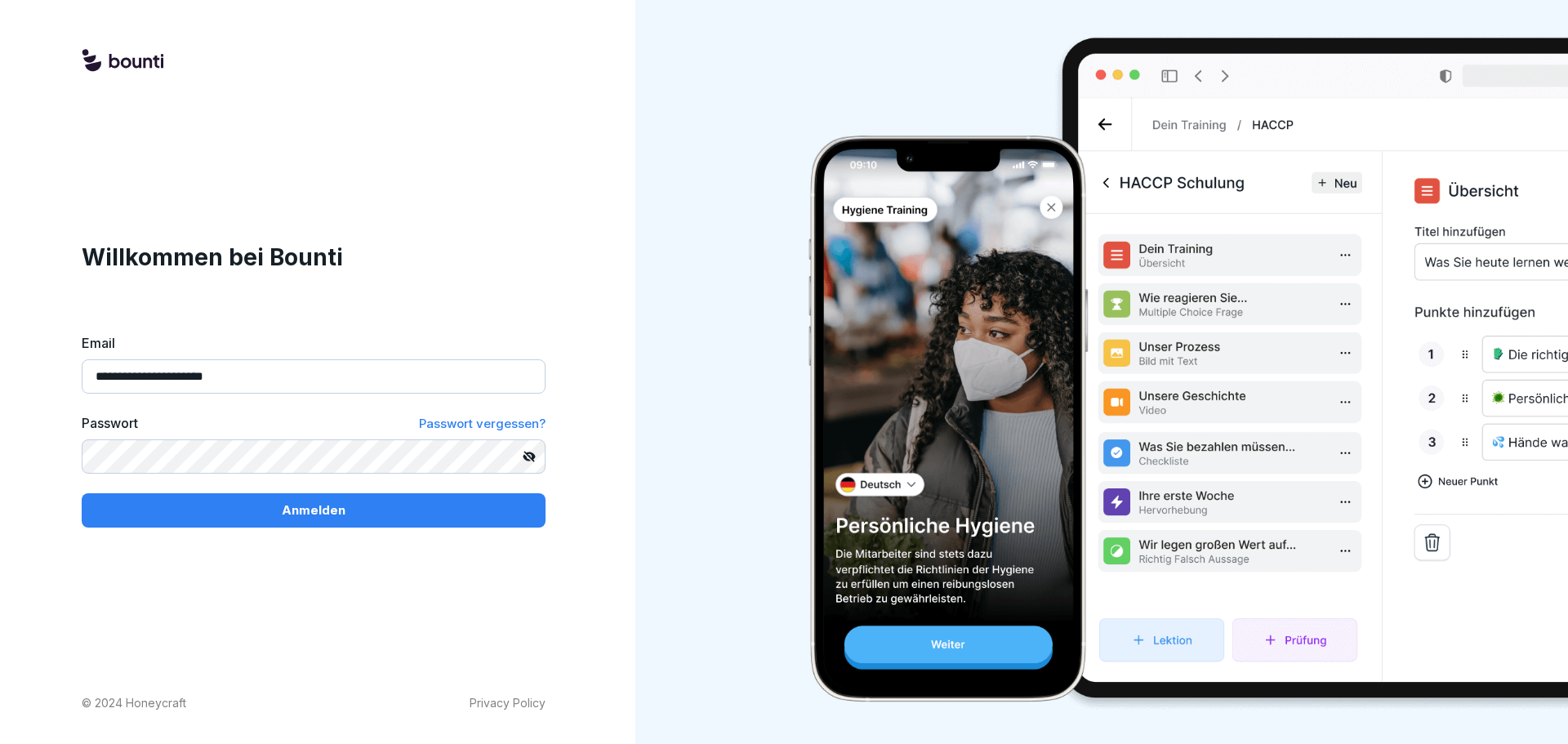
click at [172, 381] on input "**********" at bounding box center [313, 376] width 464 height 34
type input "**********"
click at [198, 507] on div "Anmelden" at bounding box center [313, 511] width 437 height 18
